Goal: Task Accomplishment & Management: Complete application form

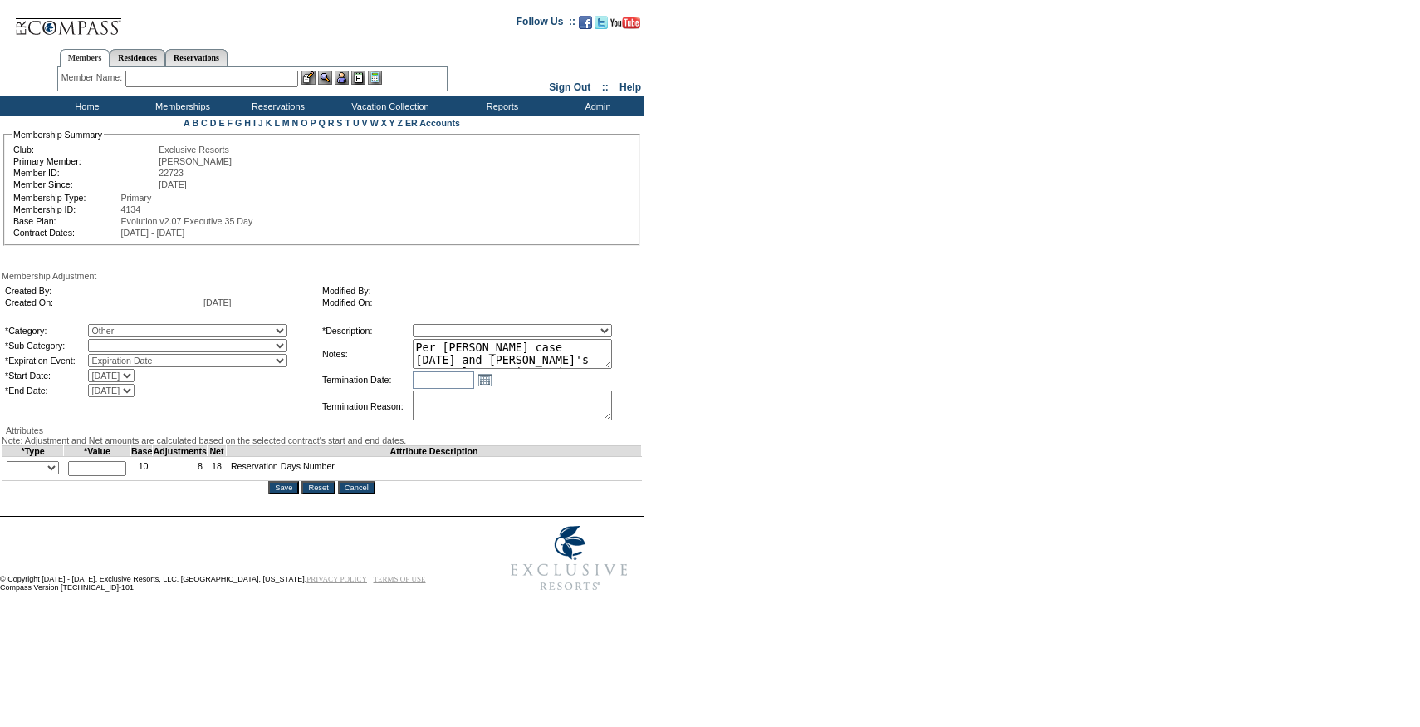
click at [152, 350] on select "Miscellaneous Adjustment" at bounding box center [187, 345] width 199 height 13
select select "179"
click at [122, 342] on select "Miscellaneous Adjustment" at bounding box center [187, 345] width 199 height 13
click at [511, 329] on select "Membership/Transfer Fee Adjustment Membership Fee Adjustment Add-On Fee Adjustm…" at bounding box center [512, 330] width 199 height 13
click at [490, 342] on textarea "Per [PERSON_NAME] case [DATE] and [PERSON_NAME]'s approval, removing 4 days fro…" at bounding box center [512, 354] width 199 height 30
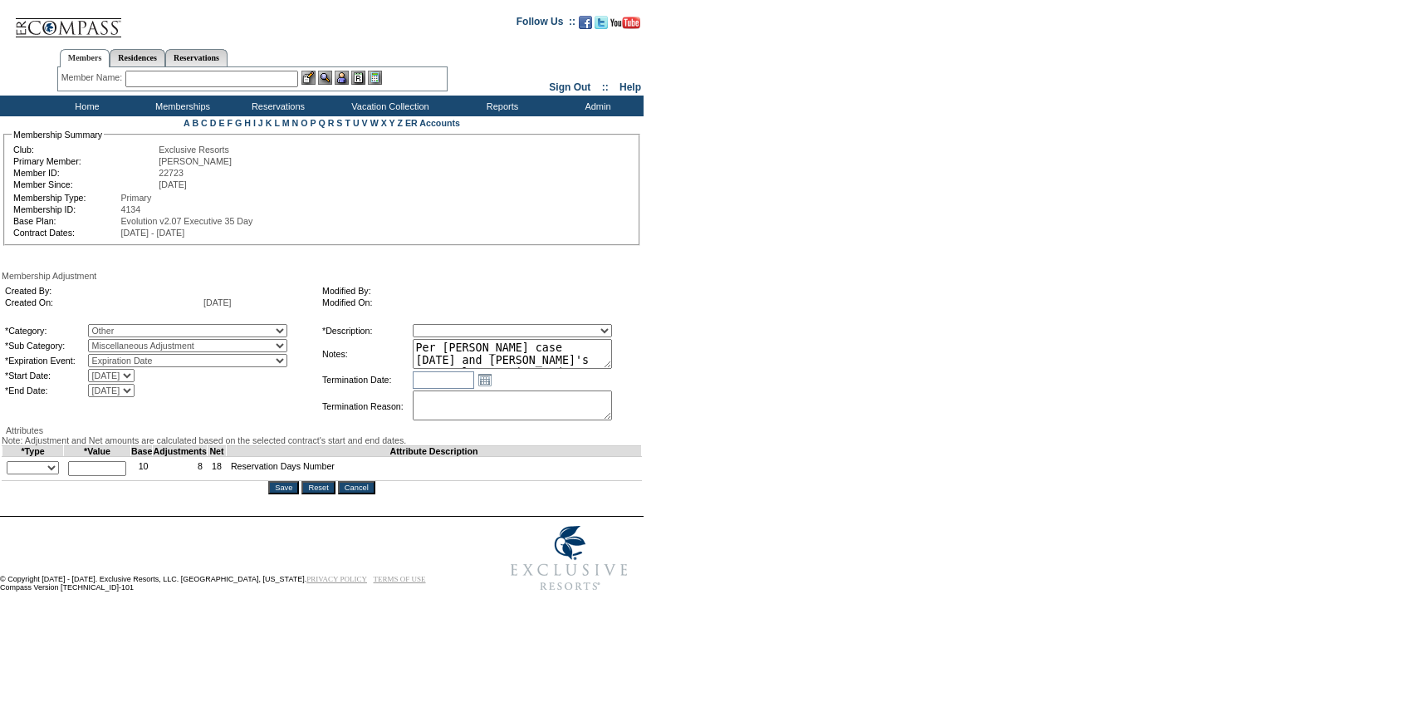
click at [490, 335] on select "Membership/Transfer Fee Adjustment Membership Fee Adjustment Add-On Fee Adjustm…" at bounding box center [512, 330] width 199 height 13
select select "275"
click at [443, 326] on select "Membership/Transfer Fee Adjustment Membership Fee Adjustment Add-On Fee Adjustm…" at bounding box center [512, 330] width 199 height 13
click at [53, 474] on select "+ - Override" at bounding box center [33, 467] width 52 height 13
select select "2"
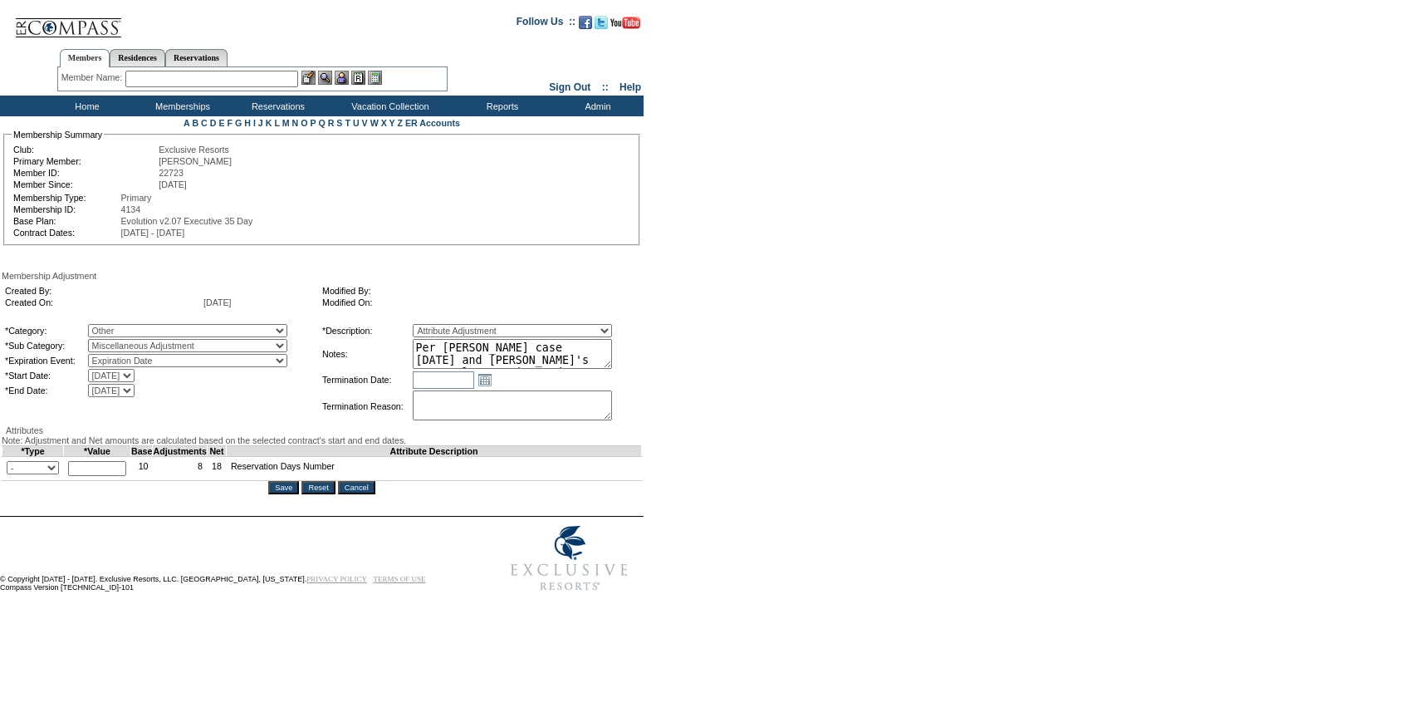
click at [11, 474] on select "+ - Override" at bounding box center [33, 467] width 52 height 13
click at [110, 476] on input "text" at bounding box center [97, 468] width 58 height 15
type input "4"
click at [577, 345] on textarea "Per [PERSON_NAME] case [DATE] and [PERSON_NAME]'s approval, removing 4 days fro…" at bounding box center [512, 354] width 199 height 30
click at [277, 494] on input "Save" at bounding box center [283, 487] width 31 height 13
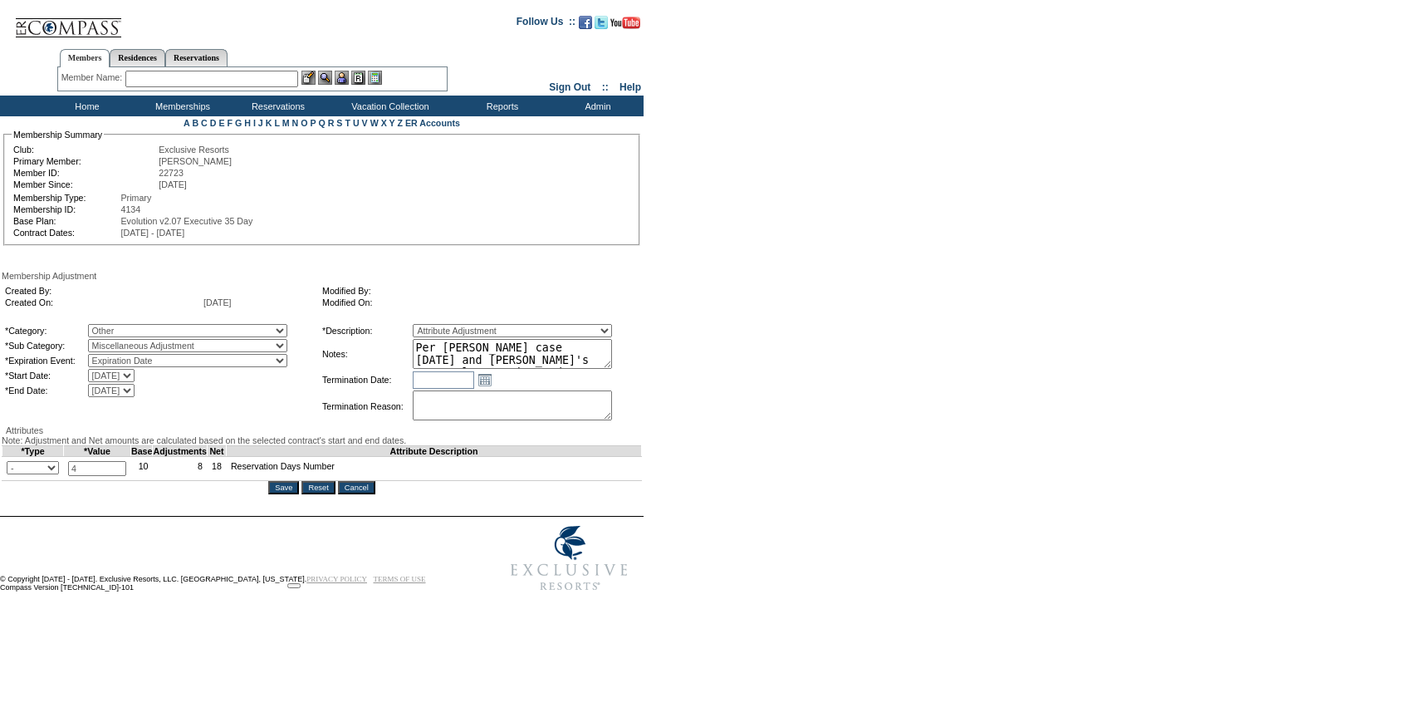
click at [336, 422] on td "Termination Reason:" at bounding box center [366, 406] width 89 height 32
